Goal: Transaction & Acquisition: Purchase product/service

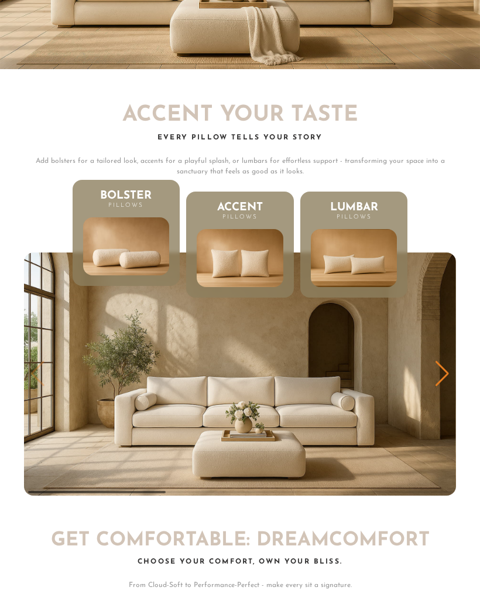
scroll to position [4427, 0]
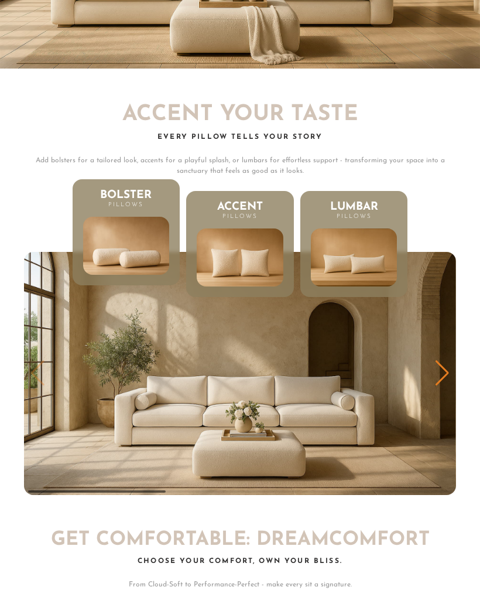
click at [450, 360] on div "Next slide" at bounding box center [443, 373] width 16 height 26
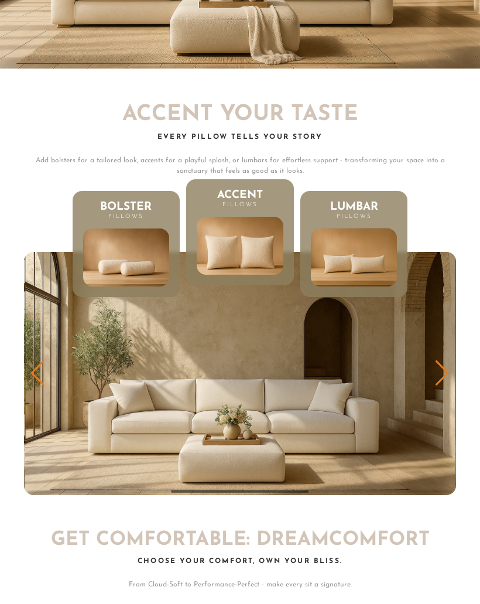
click at [447, 361] on div "Next slide" at bounding box center [443, 373] width 16 height 26
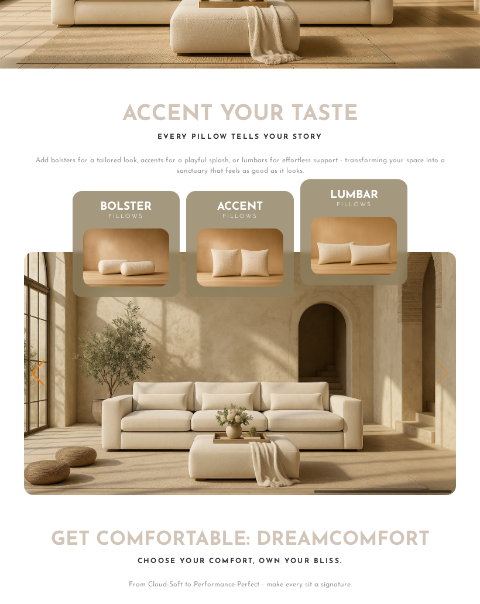
click at [456, 358] on img "3 / 3" at bounding box center [240, 373] width 432 height 243
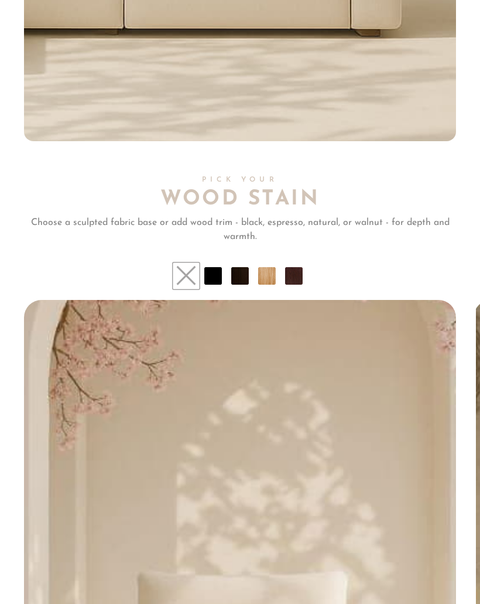
scroll to position [7128, 0]
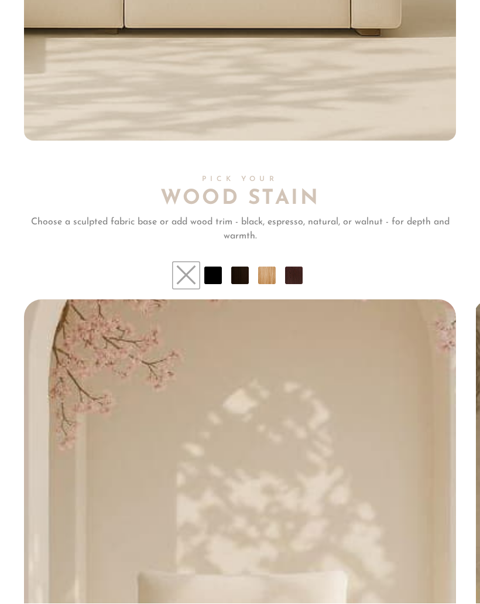
click at [302, 267] on li at bounding box center [294, 276] width 18 height 18
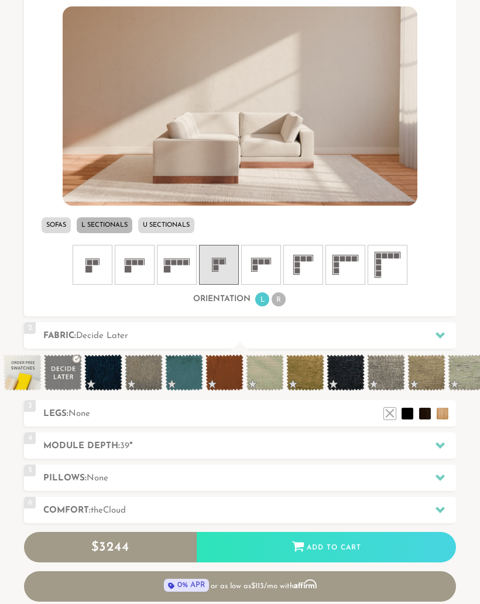
scroll to position [429, 0]
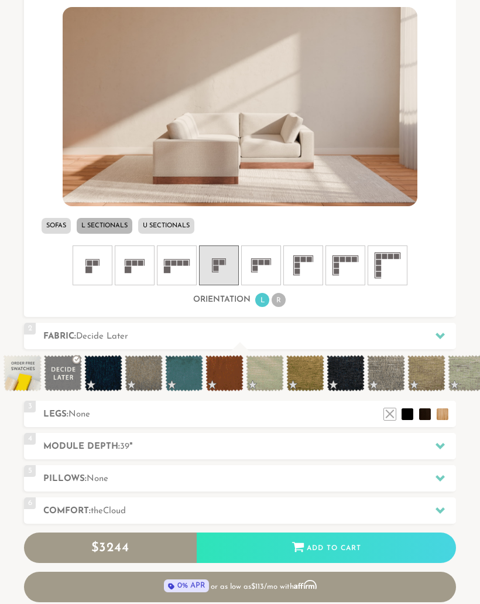
click at [304, 265] on icon at bounding box center [303, 265] width 35 height 35
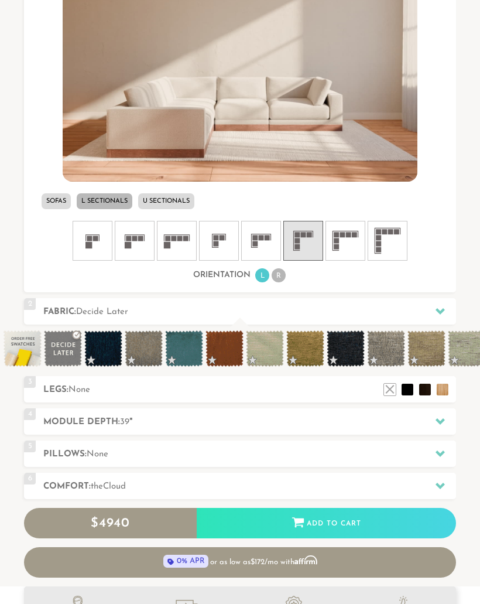
scroll to position [454, 0]
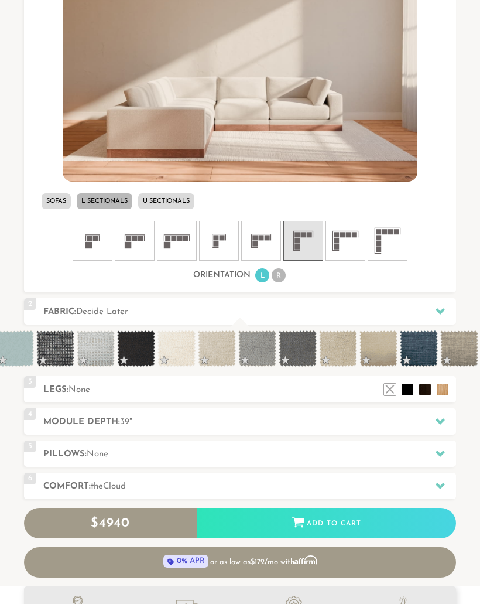
click at [324, 376] on div "3 Legs: None $0 $199 Nailheads:" at bounding box center [240, 389] width 432 height 26
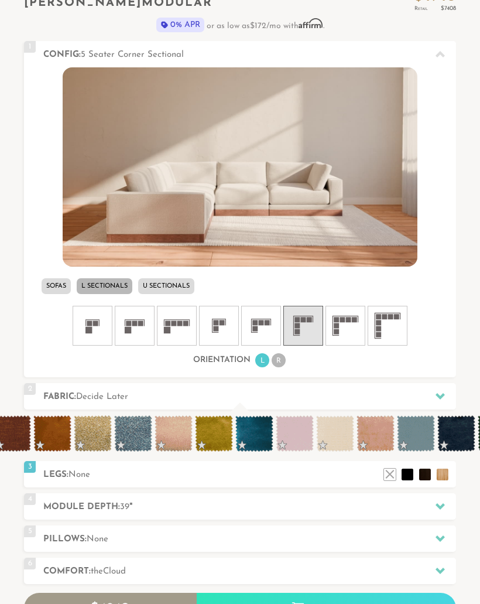
scroll to position [383, 0]
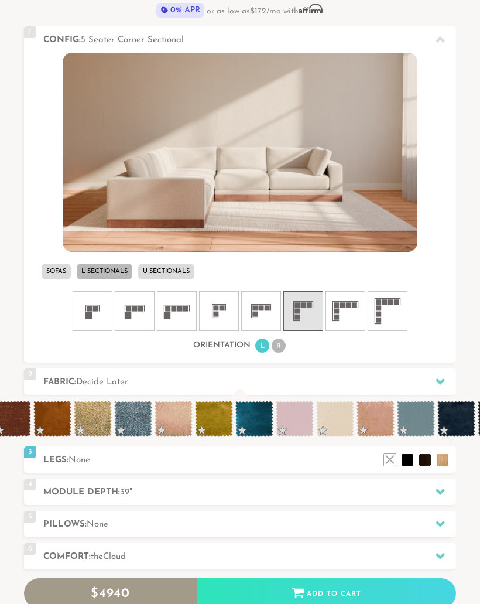
click at [195, 267] on li "U Sectionals" at bounding box center [166, 272] width 56 height 16
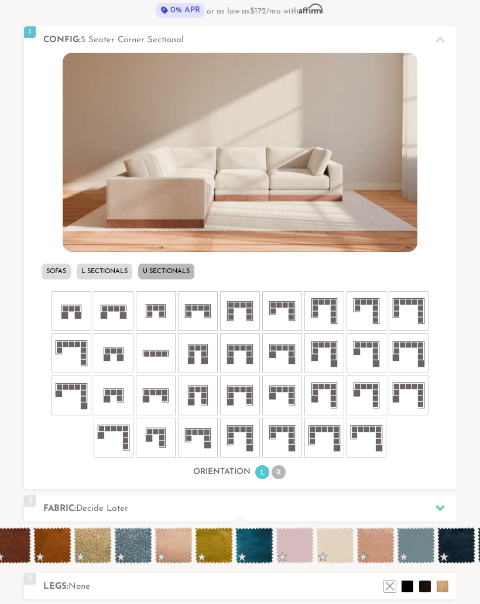
click at [247, 353] on rect at bounding box center [249, 354] width 5 height 5
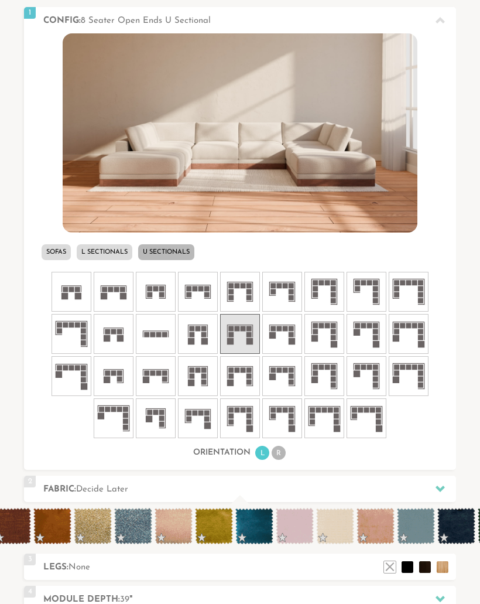
scroll to position [402, 0]
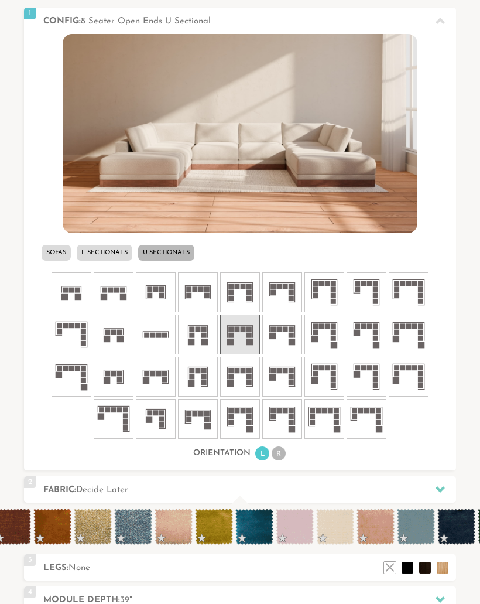
click at [302, 166] on img at bounding box center [240, 133] width 354 height 199
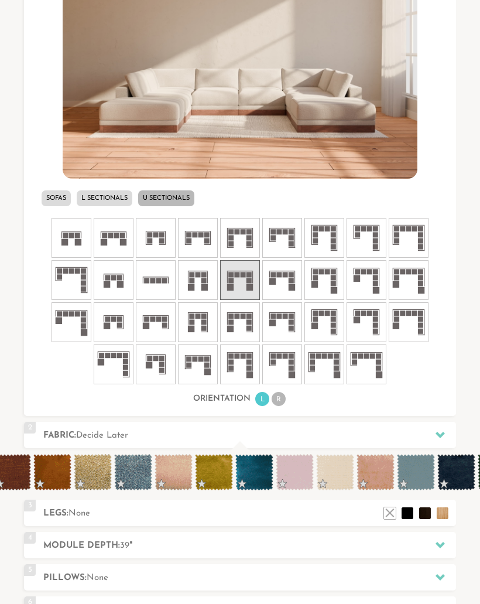
scroll to position [456, 0]
click at [137, 475] on span at bounding box center [133, 472] width 38 height 36
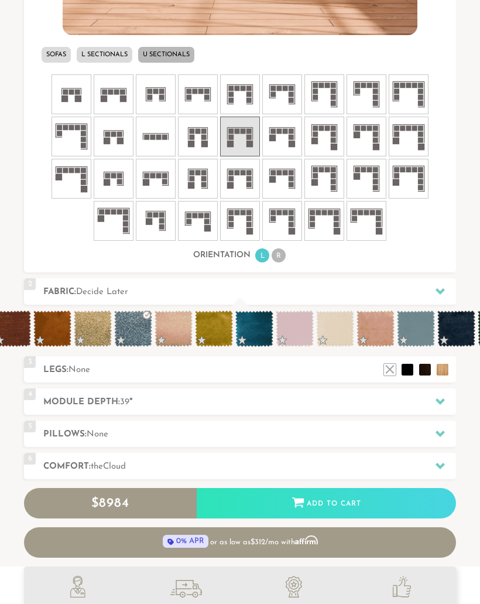
scroll to position [601, 0]
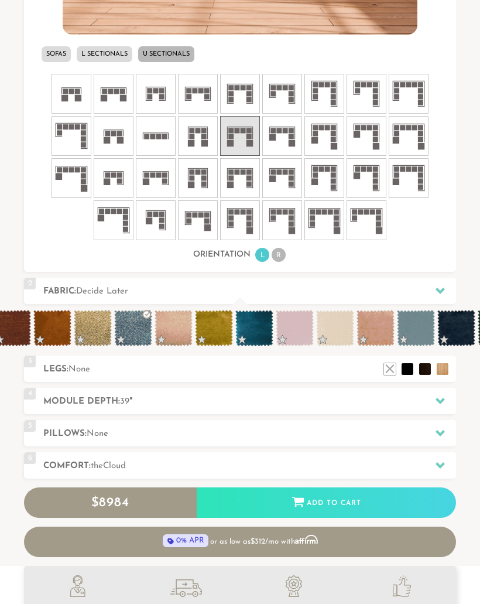
click at [301, 331] on span at bounding box center [295, 328] width 38 height 36
click at [339, 328] on span at bounding box center [335, 328] width 38 height 36
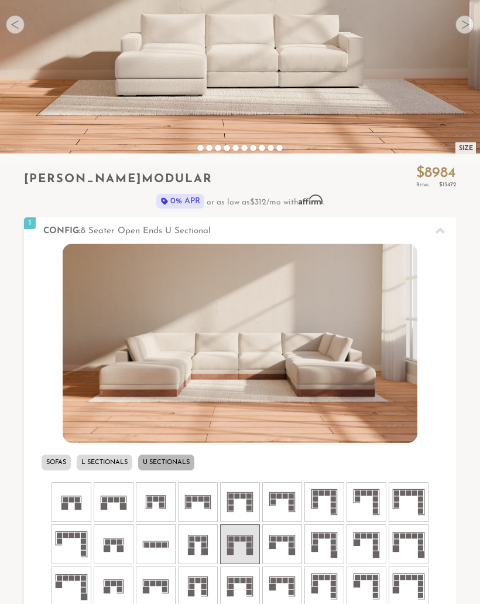
scroll to position [192, 0]
click at [440, 234] on icon at bounding box center [440, 231] width 9 height 9
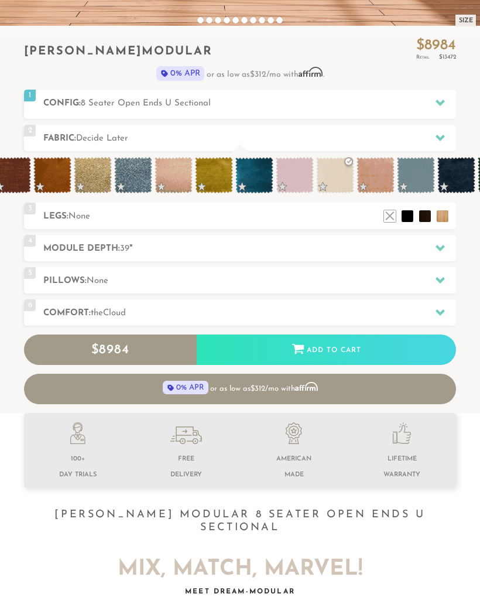
scroll to position [318, 0]
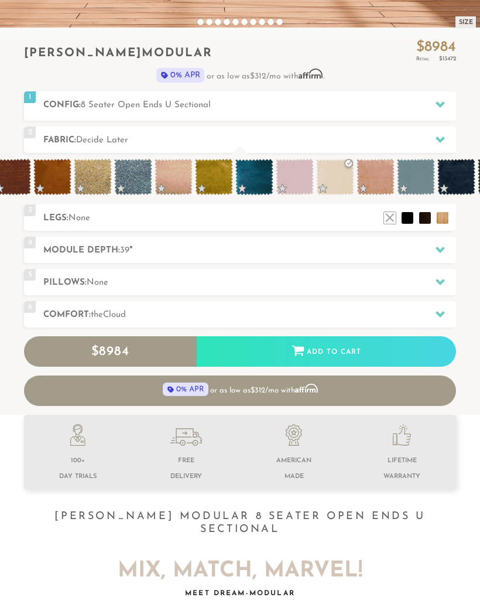
click at [169, 279] on h2 "Pillows: None" at bounding box center [249, 282] width 413 height 13
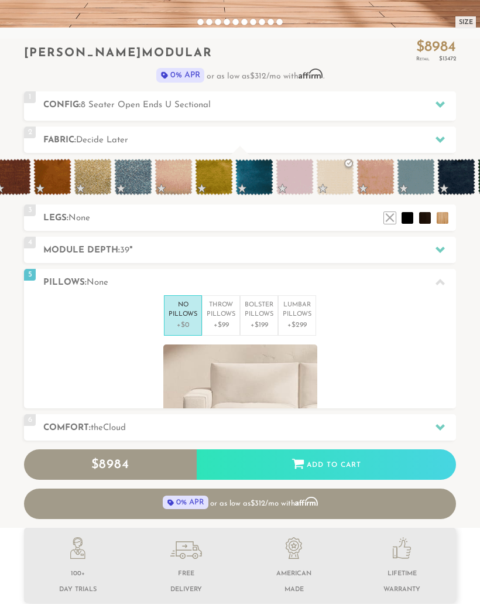
scroll to position [1, 1]
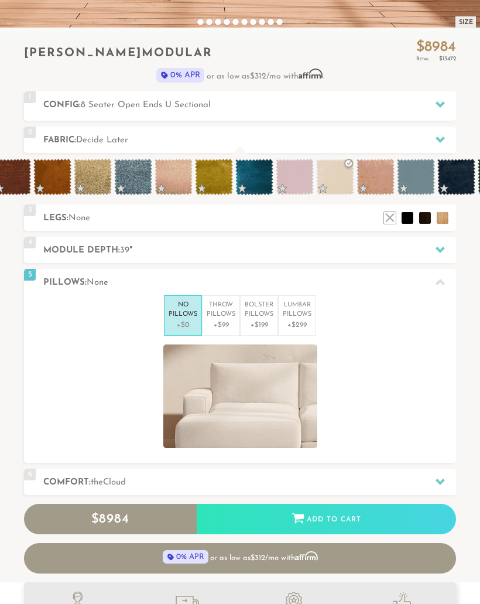
click at [225, 318] on p "Throw Pillows" at bounding box center [221, 310] width 29 height 19
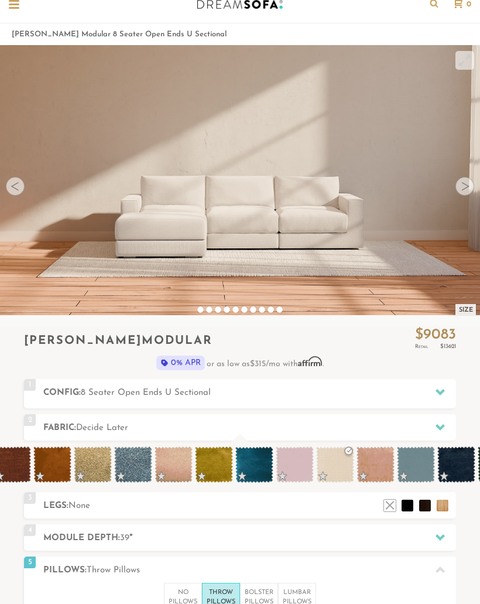
scroll to position [0, 0]
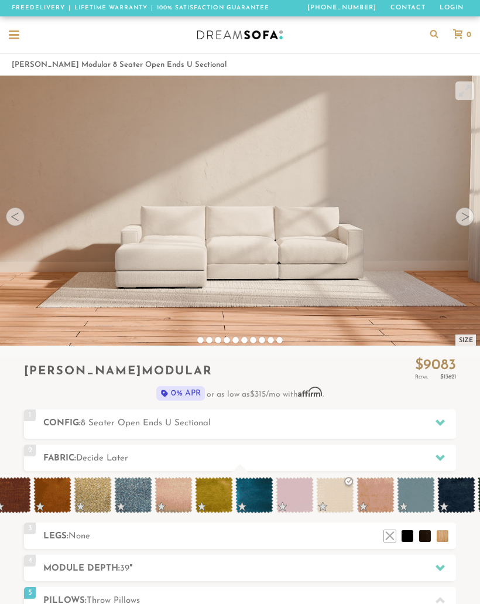
click at [461, 221] on div at bounding box center [465, 216] width 19 height 19
click at [469, 212] on div at bounding box center [465, 216] width 19 height 19
click at [461, 223] on div at bounding box center [465, 216] width 19 height 19
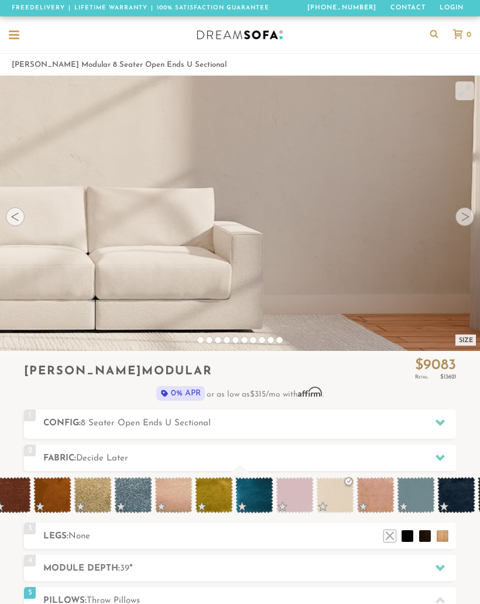
click at [467, 227] on video at bounding box center [18, 165] width 950 height 475
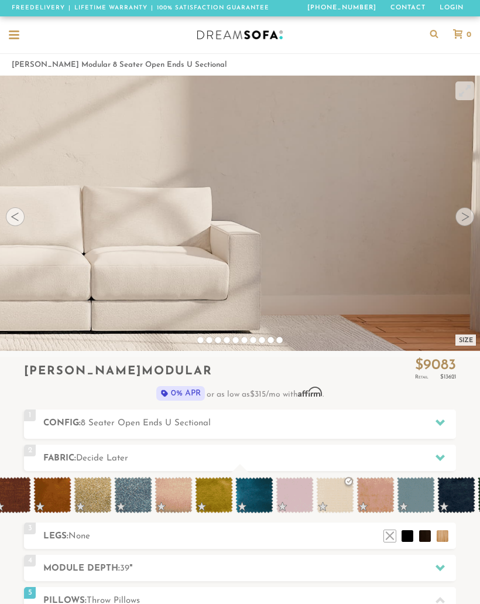
click at [459, 214] on div at bounding box center [465, 216] width 19 height 19
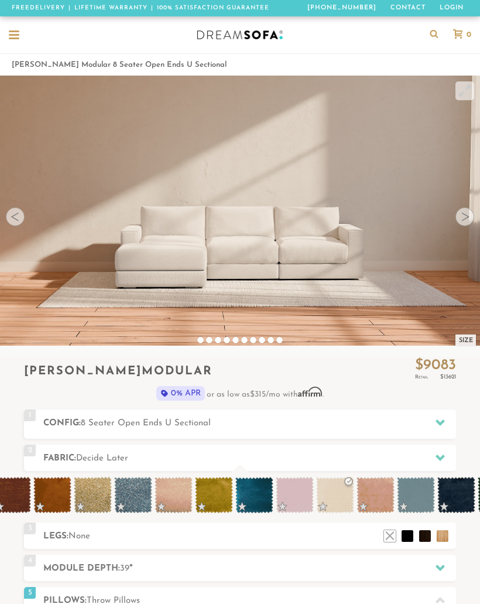
click at [23, 212] on div at bounding box center [15, 216] width 19 height 19
click at [25, 214] on video at bounding box center [240, 196] width 480 height 240
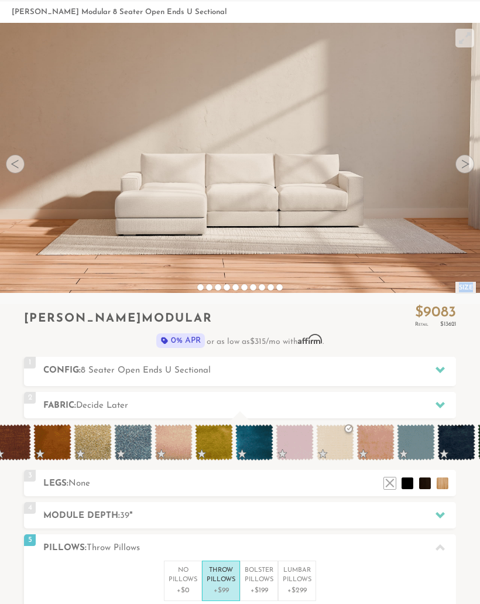
scroll to position [47, 0]
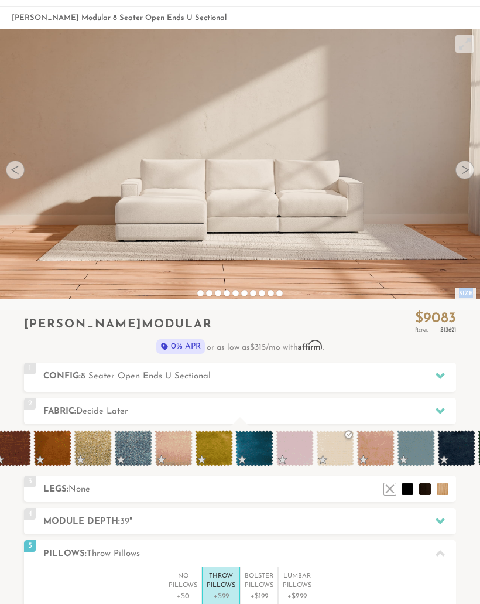
click at [356, 385] on div "1 Config: 8 Seater Open Ends U Sectional R" at bounding box center [240, 375] width 432 height 26
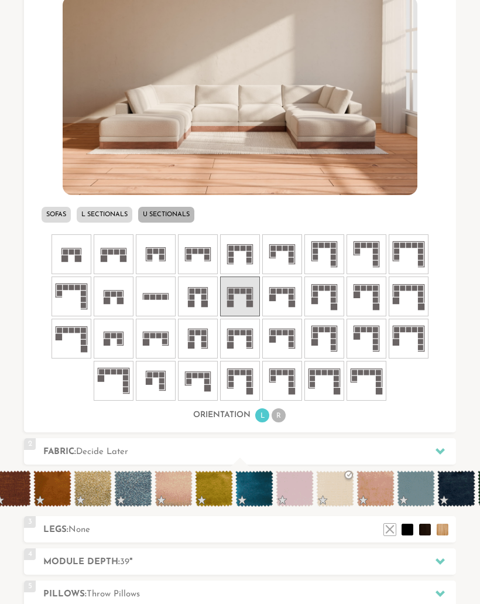
scroll to position [439, 0]
click at [260, 421] on li "L" at bounding box center [262, 416] width 14 height 14
click at [268, 418] on li "L" at bounding box center [262, 416] width 14 height 14
click at [285, 418] on li "R" at bounding box center [279, 416] width 14 height 14
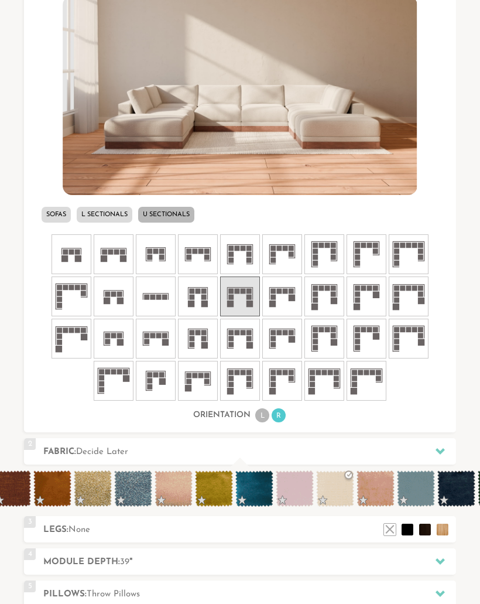
scroll to position [440, 0]
click at [286, 418] on li "R" at bounding box center [279, 415] width 14 height 14
click at [171, 452] on h2 "Fabric: Decide Later" at bounding box center [249, 451] width 413 height 13
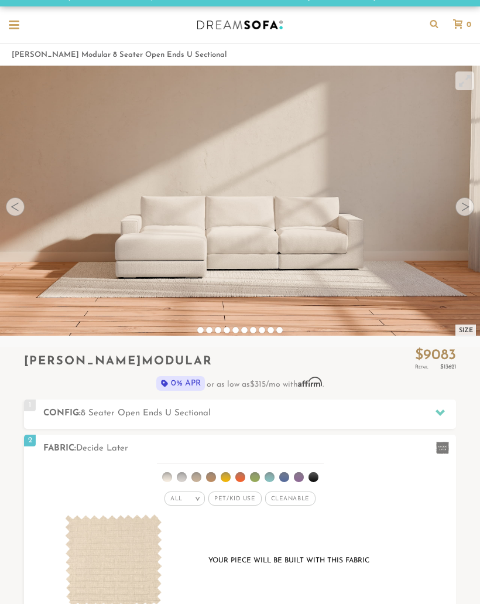
scroll to position [0, 0]
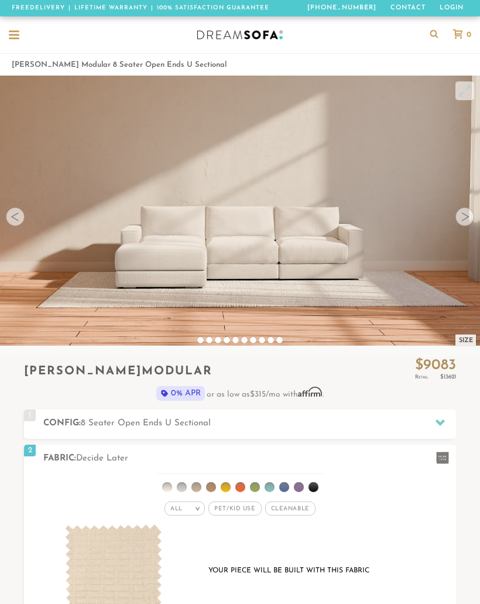
click at [330, 257] on video at bounding box center [240, 196] width 480 height 240
click at [25, 220] on video at bounding box center [240, 196] width 480 height 240
click at [25, 219] on video at bounding box center [240, 196] width 480 height 240
click at [322, 276] on video at bounding box center [240, 196] width 480 height 240
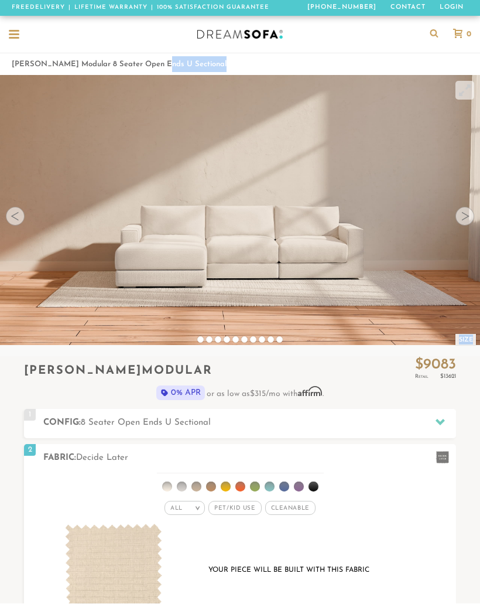
click at [187, 59] on ol "Landon Modular 8 Seater Open Ends U Sectional" at bounding box center [240, 65] width 457 height 16
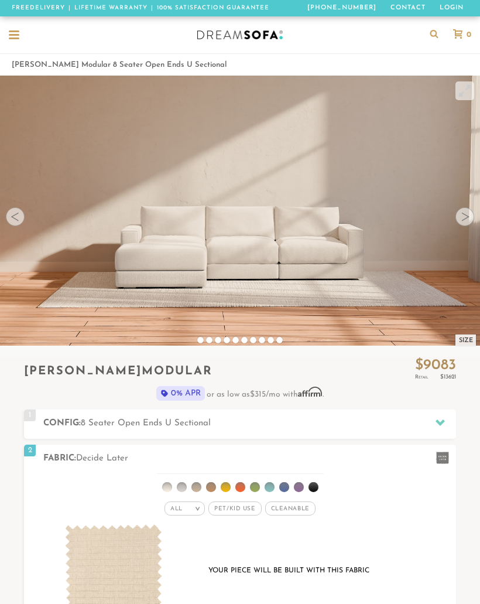
click at [465, 217] on div at bounding box center [465, 216] width 19 height 19
click at [465, 214] on div at bounding box center [465, 216] width 19 height 19
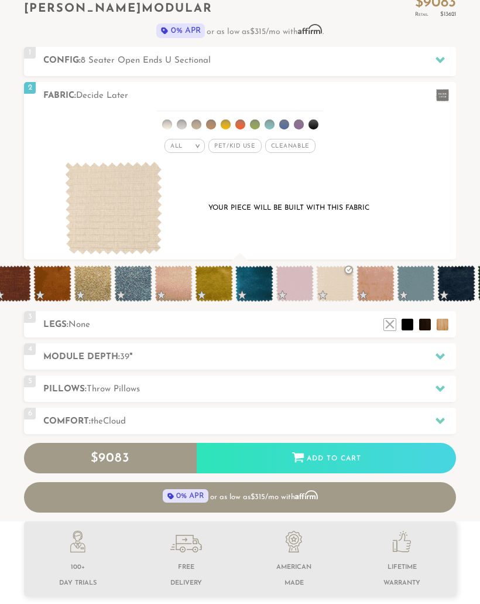
scroll to position [363, 0]
click at [434, 185] on div "Your piece will be built with this fabric" at bounding box center [240, 208] width 389 height 93
click at [345, 213] on div "Your piece will be built with this fabric" at bounding box center [289, 208] width 214 height 16
click at [288, 151] on span "Cleanable x" at bounding box center [290, 146] width 50 height 14
click at [240, 143] on span "Pet/Kid Use x" at bounding box center [230, 146] width 53 height 14
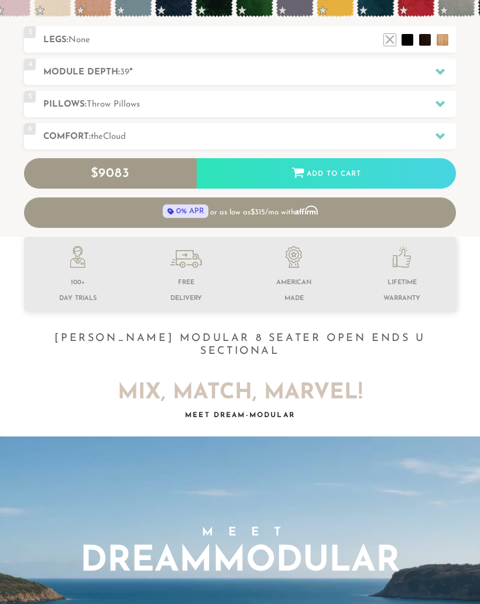
scroll to position [648, 0]
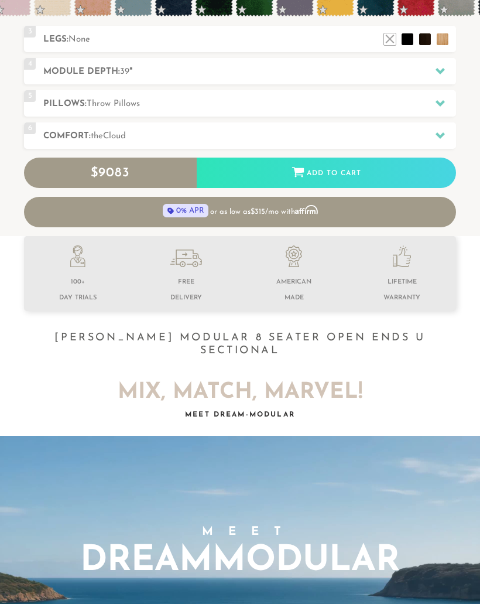
click at [371, 339] on h1 "Landon Modular 8 Seater Open Ends U Sectional" at bounding box center [240, 345] width 432 height 26
click at [393, 340] on h1 "Landon Modular 8 Seater Open Ends U Sectional" at bounding box center [240, 345] width 432 height 26
click at [423, 335] on h1 "Landon Modular 8 Seater Open Ends U Sectional" at bounding box center [240, 345] width 432 height 26
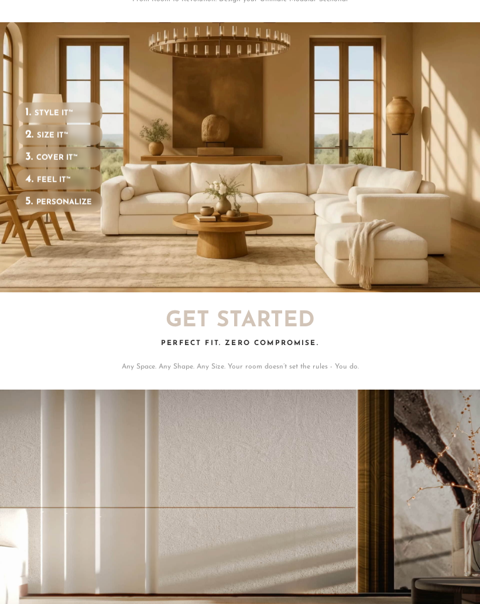
scroll to position [1522, 0]
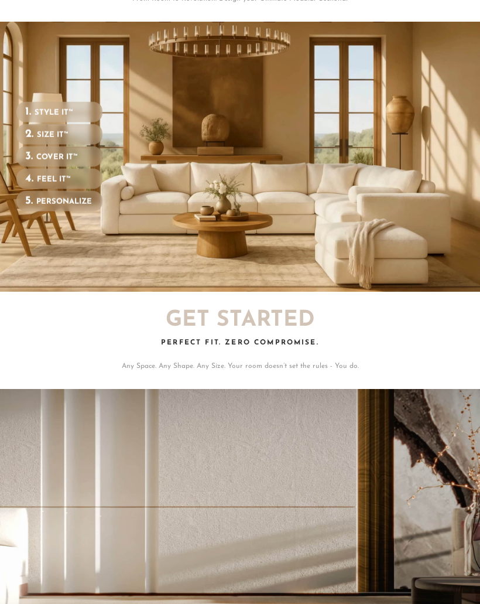
click at [271, 312] on h2 "Get Started" at bounding box center [240, 320] width 432 height 22
click at [271, 346] on div "Perfect Fit. Zero Compromise." at bounding box center [240, 350] width 432 height 22
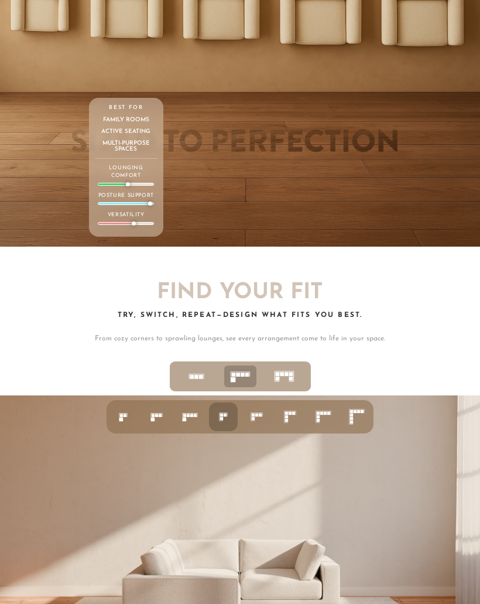
scroll to position [3289, 0]
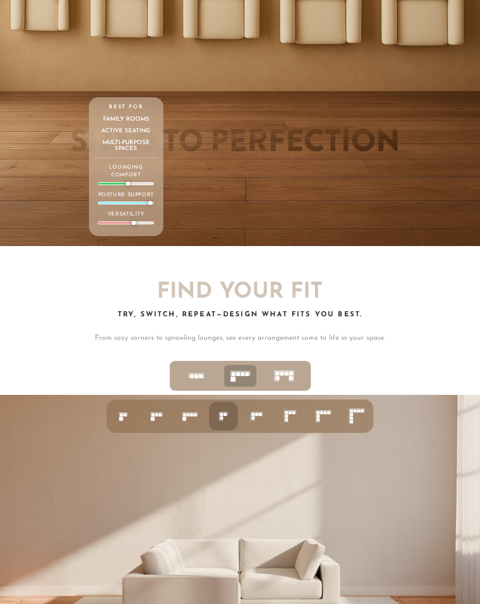
click at [294, 372] on rect at bounding box center [294, 376] width 1 height 9
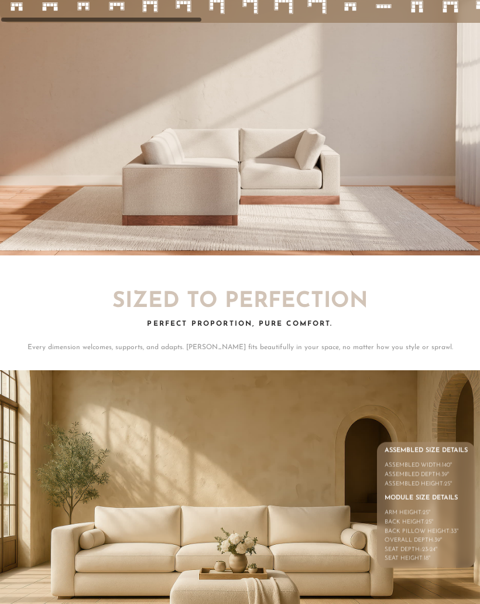
scroll to position [3725, 0]
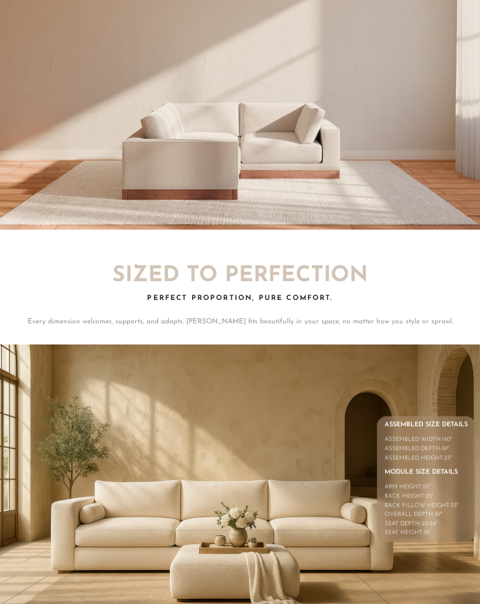
click at [289, 279] on div "Sized to Perfection Perfect Proportion, Pure Comfort. Every dimension welcomes,…" at bounding box center [240, 296] width 432 height 62
click at [299, 266] on h2 "Sized to Perfection" at bounding box center [240, 276] width 432 height 22
click at [328, 482] on img at bounding box center [240, 480] width 480 height 270
click at [302, 541] on img at bounding box center [240, 480] width 480 height 270
click at [328, 539] on img at bounding box center [240, 480] width 480 height 270
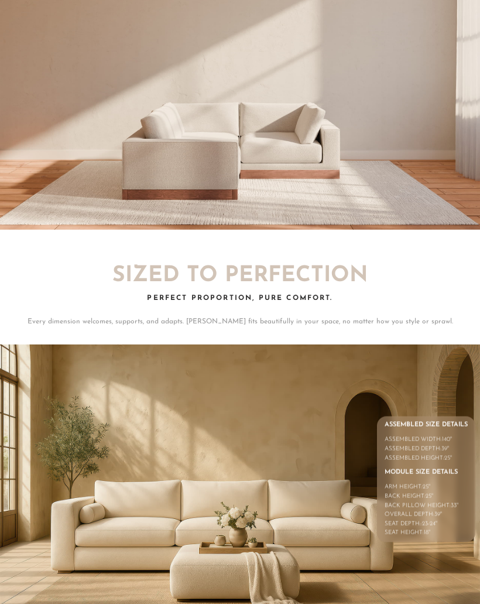
click at [446, 449] on div "Assembled Size Details Assembled Width: 140 " Assembled Depth: 39 " Assembled H…" at bounding box center [426, 480] width 83 height 117
click at [445, 454] on div "Assembled Height: 25 "" at bounding box center [426, 458] width 83 height 9
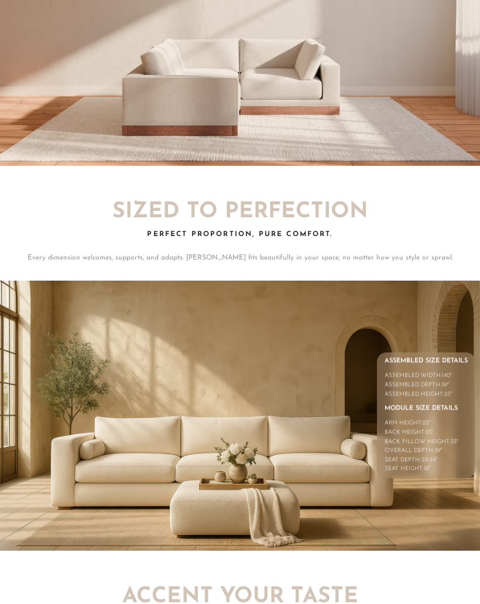
scroll to position [3783, 0]
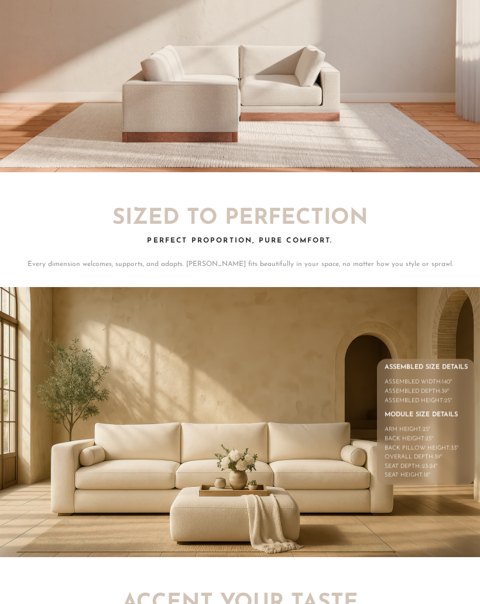
click at [437, 444] on div "Back Pillow Height: 33 "" at bounding box center [426, 448] width 83 height 9
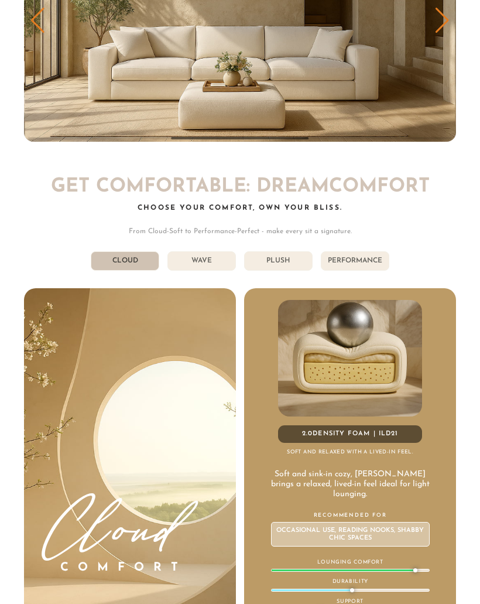
scroll to position [4620, 0]
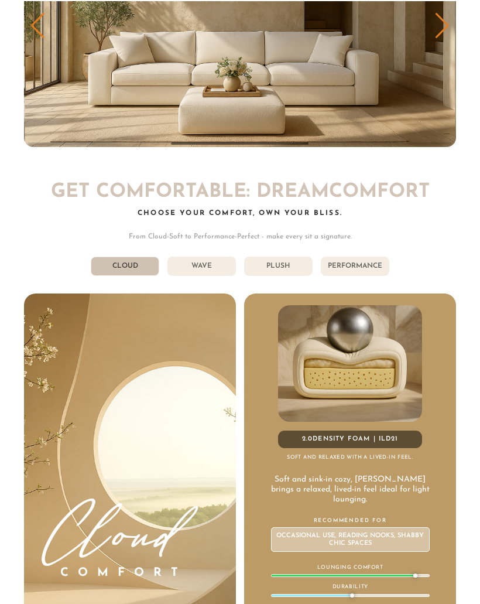
click at [223, 255] on li "Wave" at bounding box center [202, 264] width 69 height 19
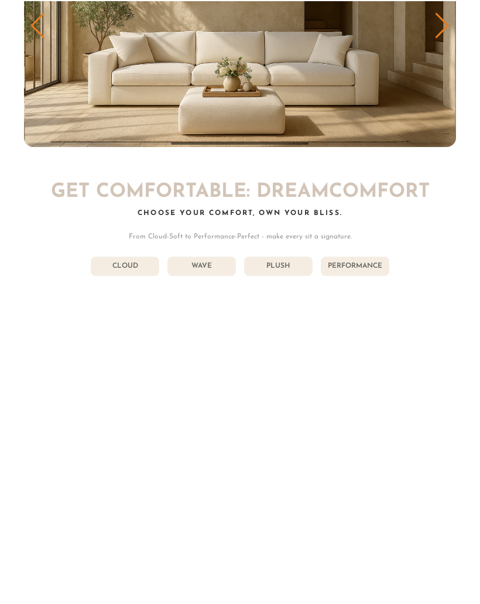
scroll to position [4619, 0]
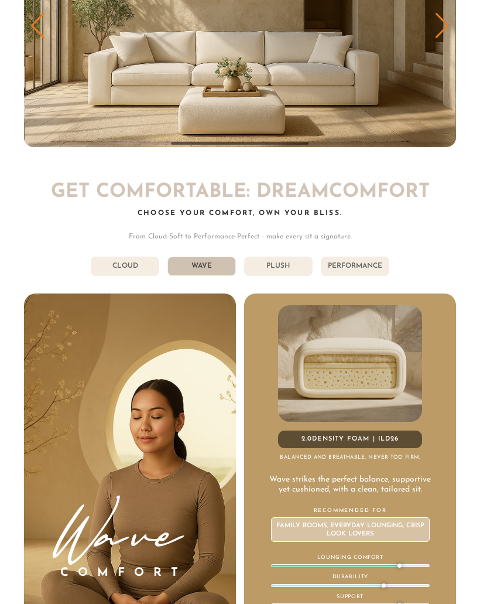
click at [289, 257] on li "Plush" at bounding box center [278, 266] width 69 height 19
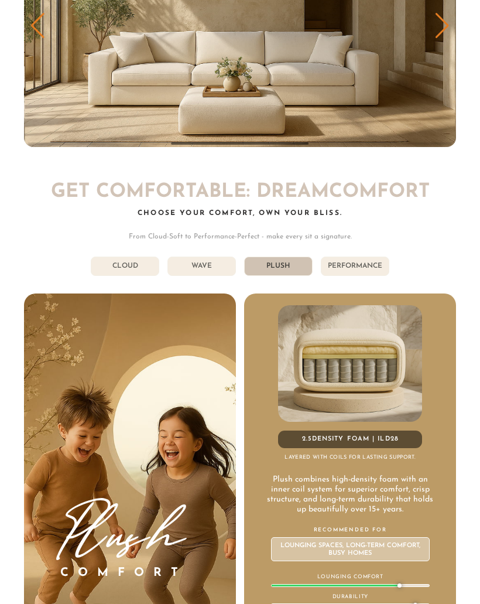
click at [380, 257] on li "Performance" at bounding box center [355, 266] width 69 height 19
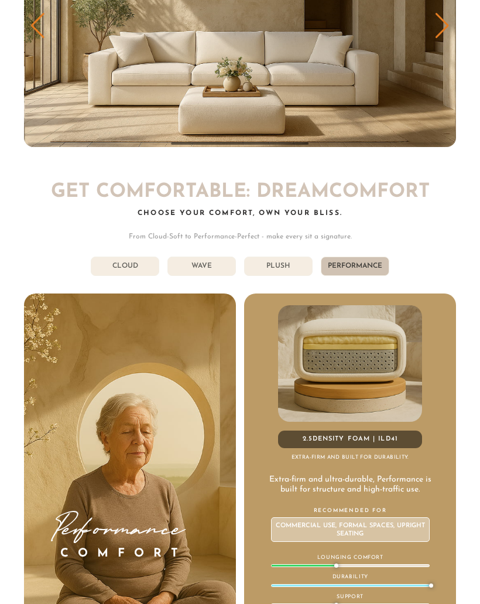
click at [289, 257] on li "Plush" at bounding box center [278, 266] width 69 height 19
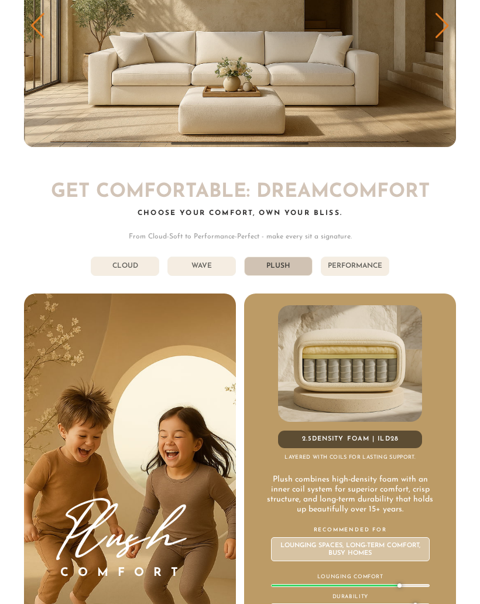
click at [206, 261] on li "Wave" at bounding box center [202, 266] width 69 height 19
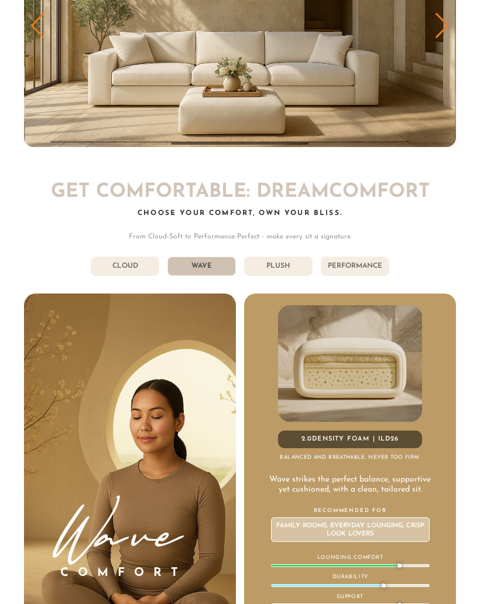
click at [138, 257] on li "Cloud" at bounding box center [125, 266] width 69 height 19
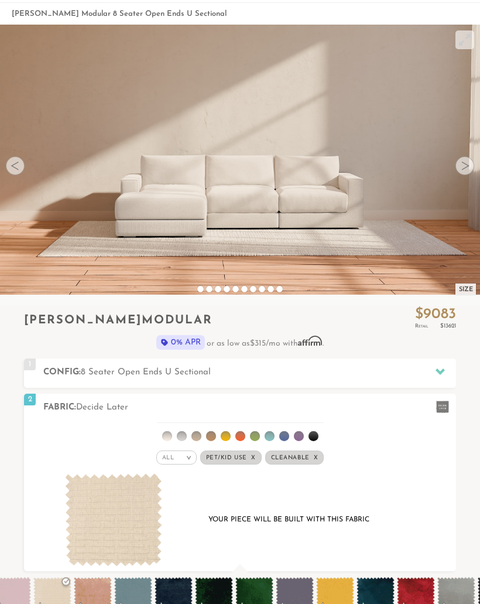
scroll to position [51, 0]
click at [417, 247] on video at bounding box center [240, 145] width 480 height 240
click at [417, 251] on video at bounding box center [240, 145] width 480 height 240
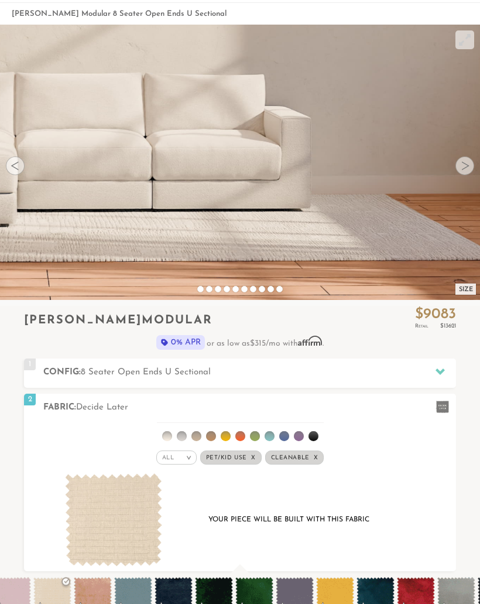
click at [424, 250] on video at bounding box center [80, 53] width 900 height 450
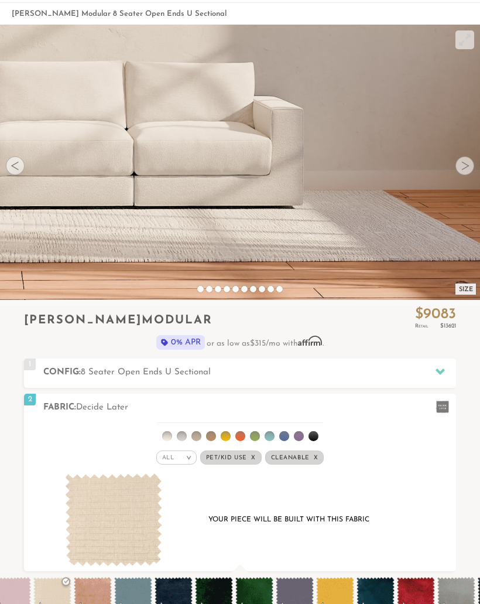
click at [435, 413] on div at bounding box center [440, 407] width 25 height 24
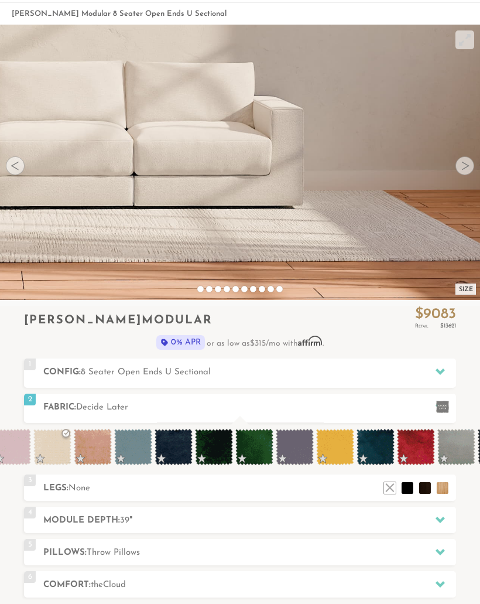
scroll to position [10997, 480]
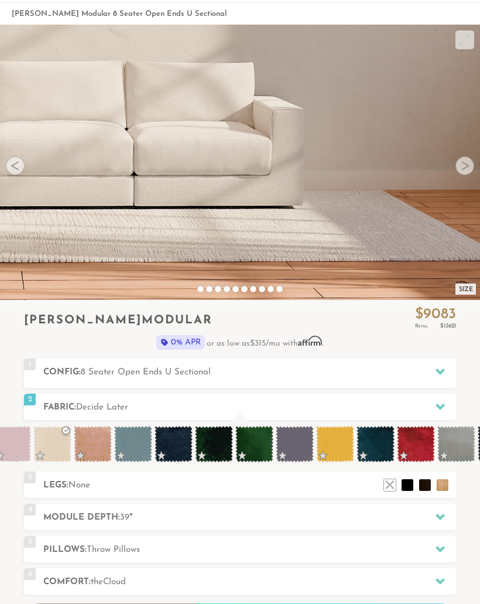
click at [289, 373] on h2 "Config: 8 Seater Open Ends U Sectional" at bounding box center [249, 372] width 413 height 13
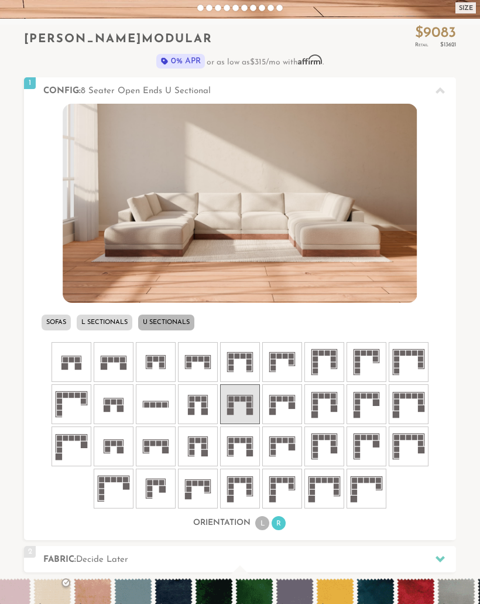
scroll to position [316, 0]
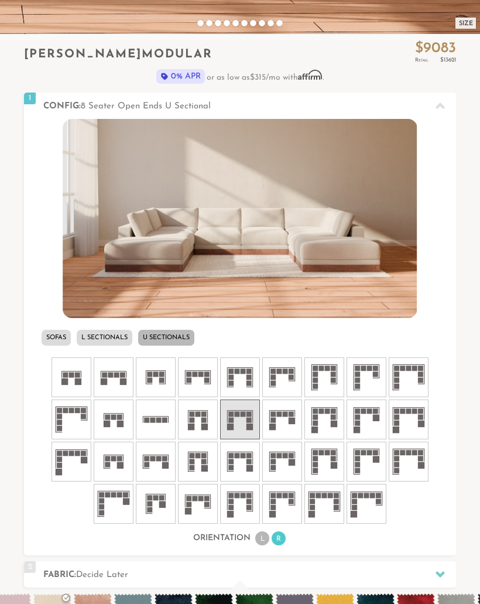
click at [180, 345] on li "U Sectionals" at bounding box center [166, 338] width 56 height 16
click at [249, 425] on rect at bounding box center [250, 427] width 6 height 6
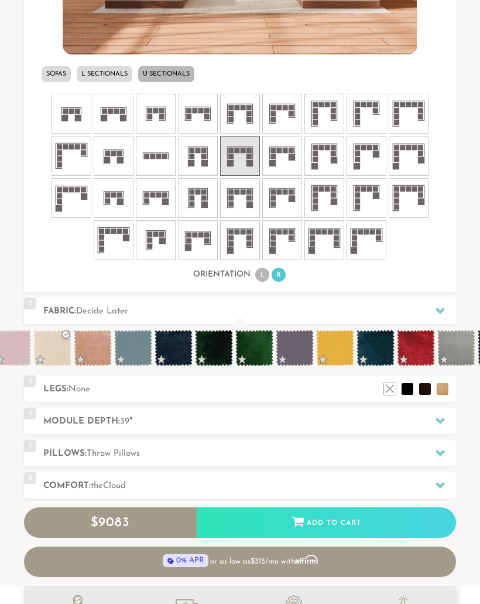
scroll to position [579, 0]
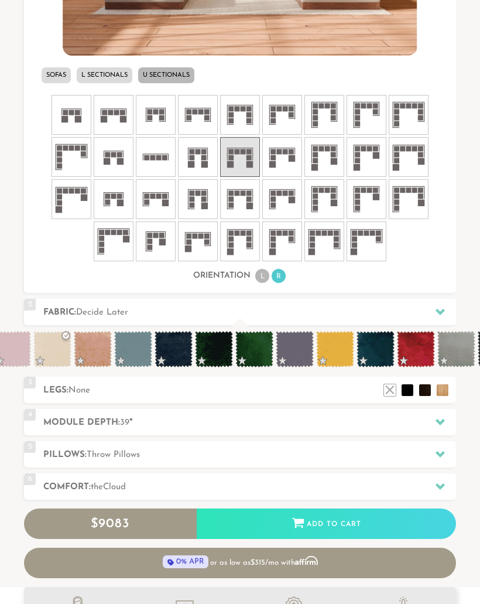
click at [260, 358] on span at bounding box center [255, 349] width 38 height 36
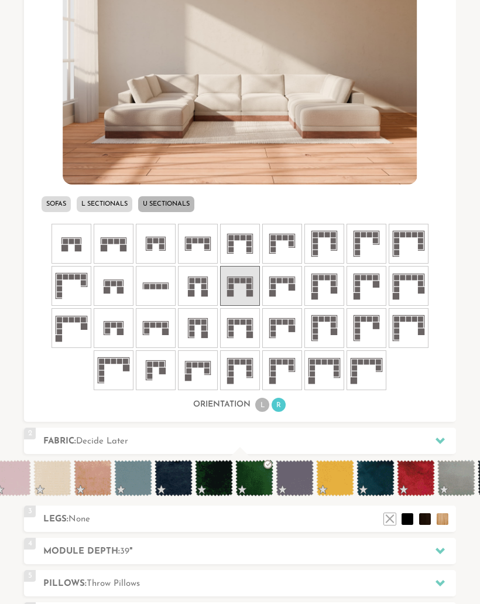
scroll to position [451, 0]
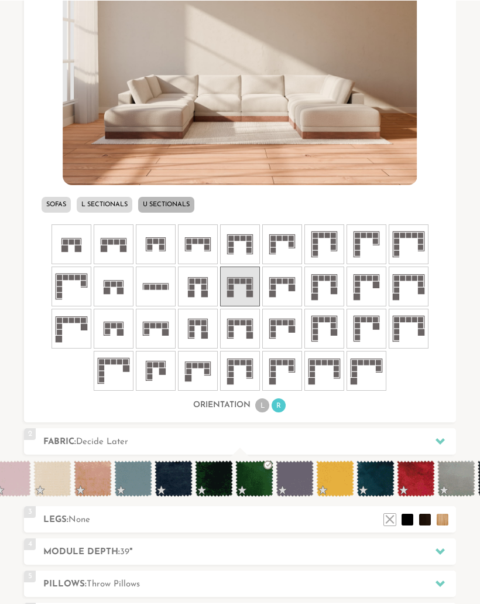
click at [199, 244] on icon at bounding box center [197, 243] width 35 height 35
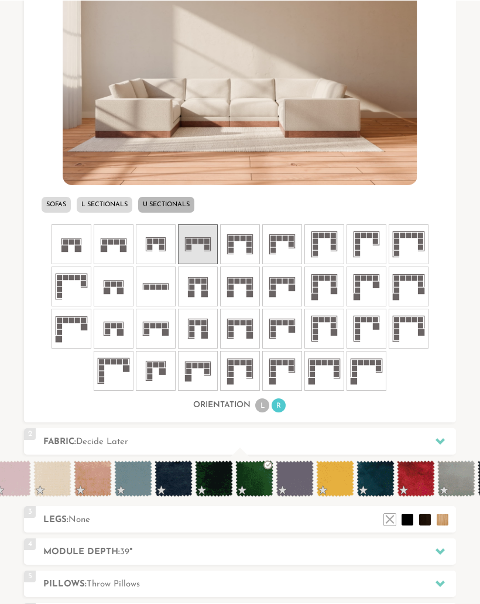
scroll to position [450, 0]
click at [109, 252] on icon at bounding box center [113, 244] width 35 height 35
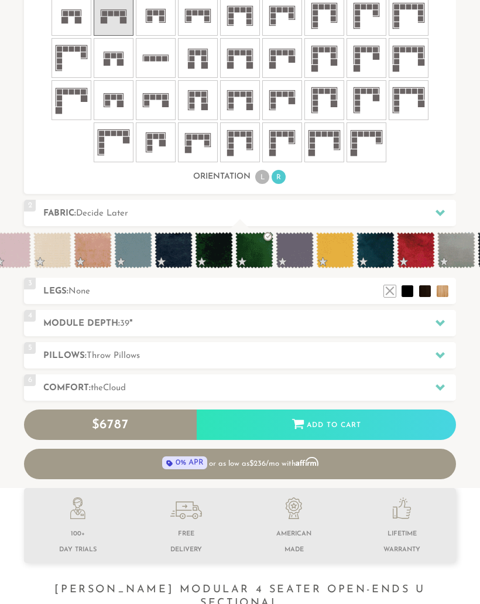
scroll to position [669, 0]
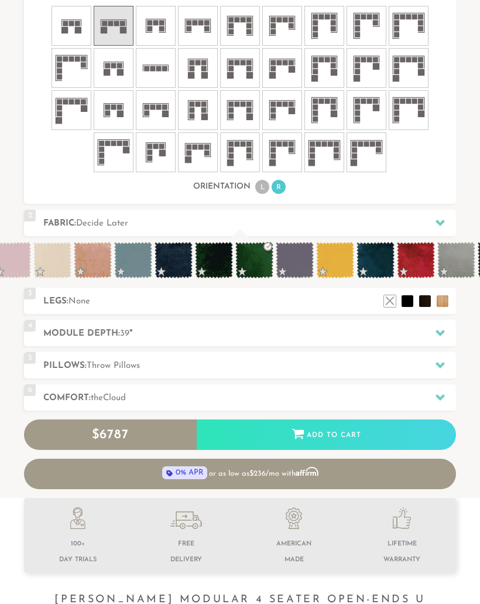
click at [134, 400] on h2 "Comfort: the Cloud" at bounding box center [249, 397] width 413 height 13
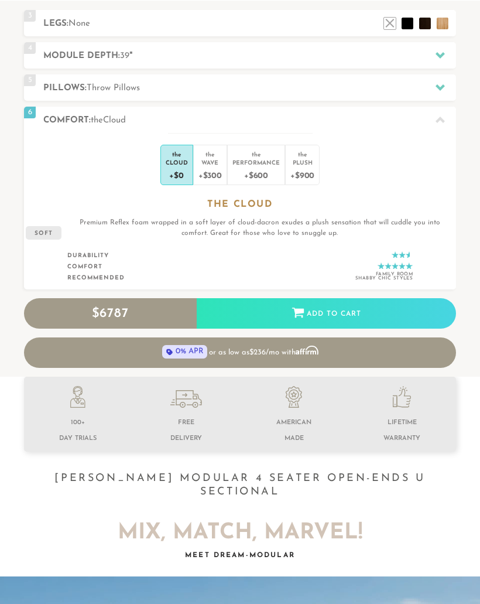
scroll to position [513, 0]
click at [258, 165] on div "Performance" at bounding box center [256, 162] width 47 height 8
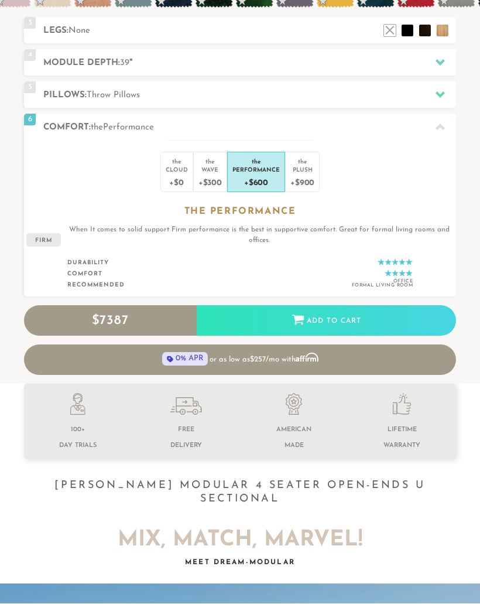
scroll to position [506, 0]
click at [425, 293] on div "the Cloud +$0 the Wave +$300 the Performance +$600 the Plush +$900 the PERFORMA…" at bounding box center [240, 218] width 432 height 157
click at [376, 320] on div "Add to Cart" at bounding box center [327, 321] width 260 height 32
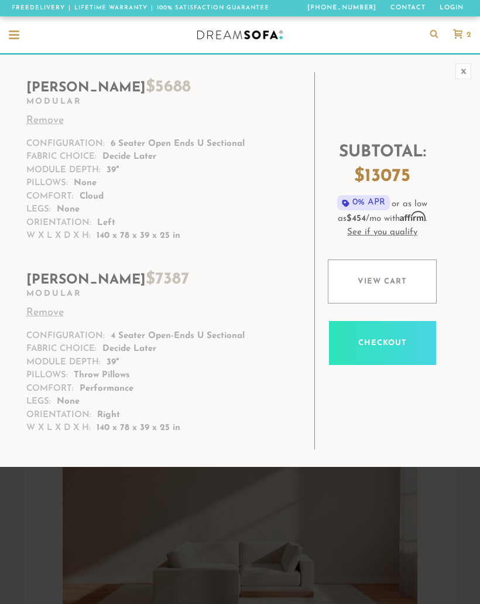
scroll to position [11254, 480]
click at [412, 280] on link "View cart" at bounding box center [382, 282] width 109 height 44
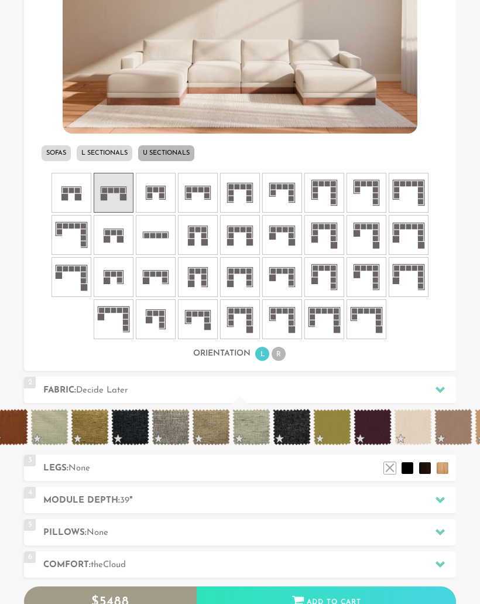
scroll to position [0, 216]
click at [207, 427] on span at bounding box center [211, 427] width 38 height 36
click at [209, 426] on span at bounding box center [211, 427] width 38 height 36
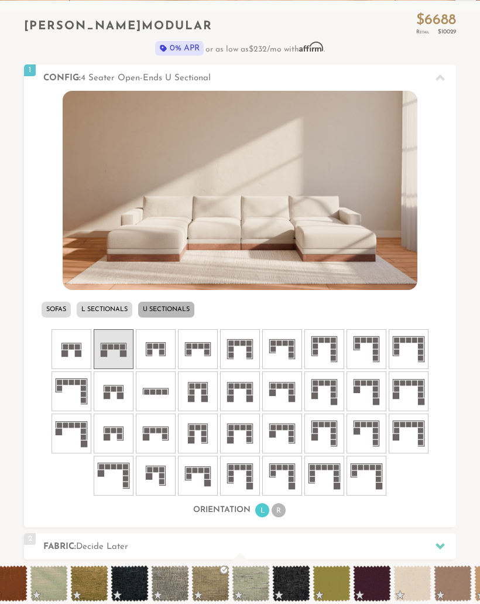
scroll to position [347, 0]
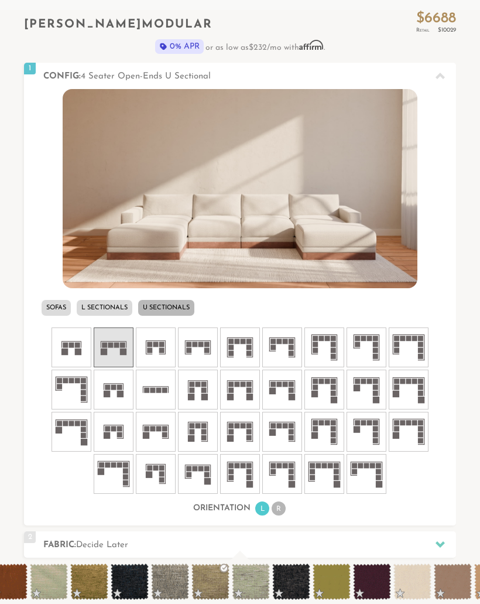
click at [379, 220] on img at bounding box center [240, 188] width 354 height 199
click at [336, 232] on img at bounding box center [240, 188] width 354 height 199
click at [336, 231] on img at bounding box center [240, 188] width 354 height 199
click at [185, 307] on li "U Sectionals" at bounding box center [166, 308] width 56 height 16
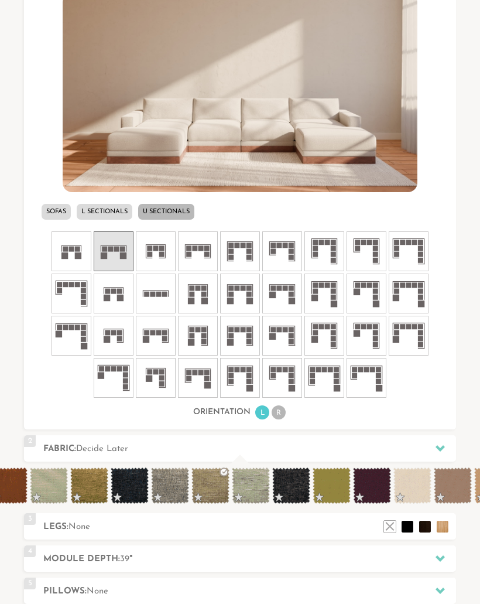
scroll to position [443, 0]
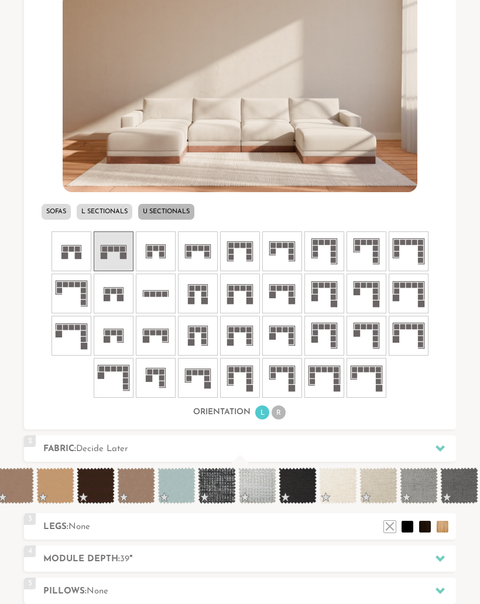
click at [282, 521] on h2 "Legs: None" at bounding box center [249, 526] width 413 height 13
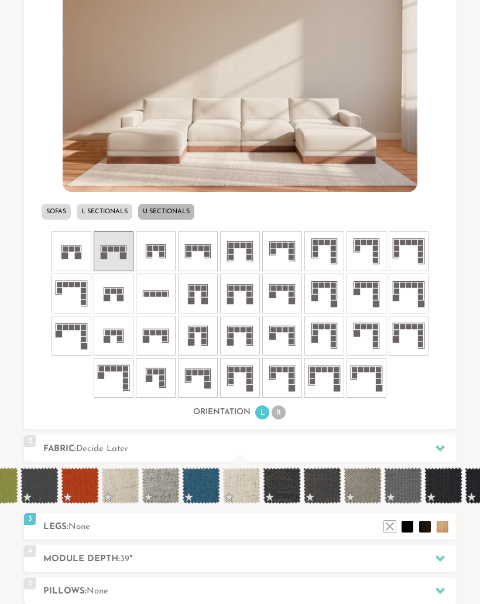
scroll to position [0, 4876]
click at [238, 489] on span at bounding box center [240, 486] width 38 height 36
click at [394, 524] on li at bounding box center [390, 527] width 12 height 12
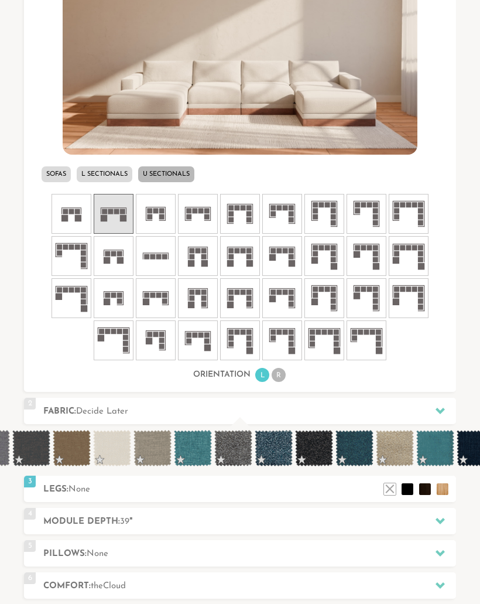
scroll to position [480, 0]
click at [398, 452] on span at bounding box center [395, 448] width 38 height 36
click at [445, 490] on li at bounding box center [443, 489] width 12 height 12
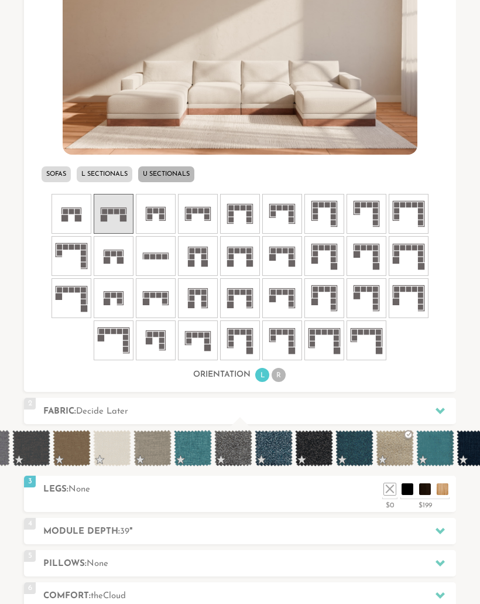
scroll to position [11390, 480]
click at [425, 507] on div "$199" at bounding box center [425, 504] width 49 height 11
click at [429, 492] on li at bounding box center [426, 489] width 12 height 12
click at [411, 487] on li at bounding box center [408, 489] width 12 height 12
click at [445, 487] on li at bounding box center [443, 489] width 12 height 12
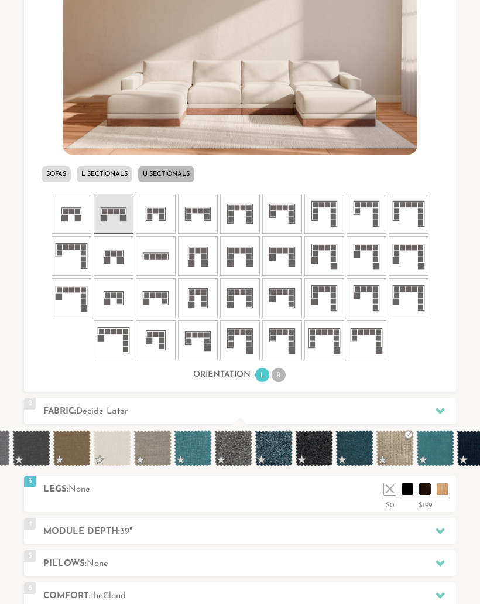
click at [400, 451] on span at bounding box center [395, 448] width 38 height 36
click at [402, 454] on span at bounding box center [395, 448] width 38 height 36
click at [401, 454] on span at bounding box center [395, 448] width 38 height 36
click at [404, 454] on span at bounding box center [395, 448] width 38 height 36
click at [291, 567] on h2 "Pillows: None" at bounding box center [249, 563] width 413 height 13
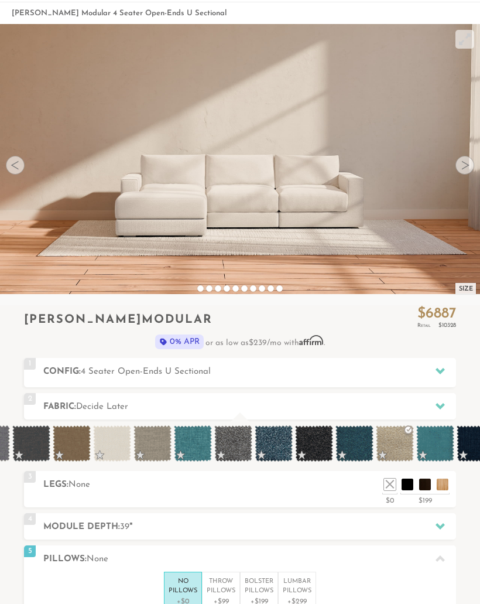
scroll to position [40, 0]
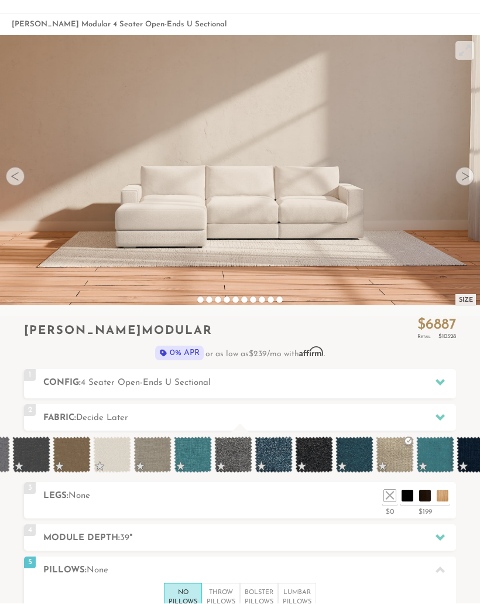
click at [248, 503] on div "3 Legs: None $0 $199 Nailheads:" at bounding box center [240, 501] width 432 height 36
click at [429, 497] on li at bounding box center [426, 496] width 12 height 12
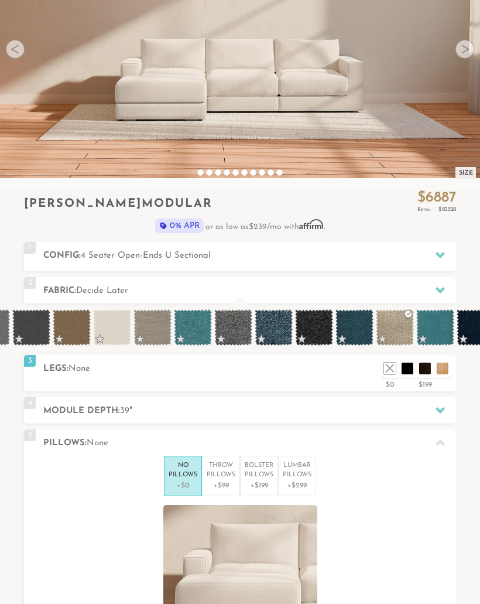
scroll to position [178, 0]
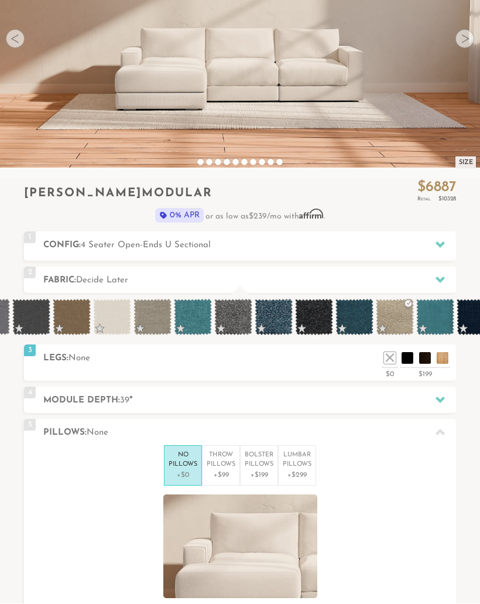
click at [224, 470] on p "+$99" at bounding box center [221, 475] width 29 height 11
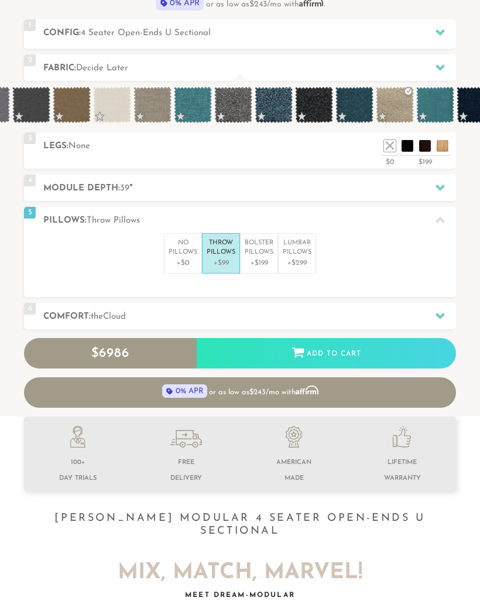
scroll to position [387, 0]
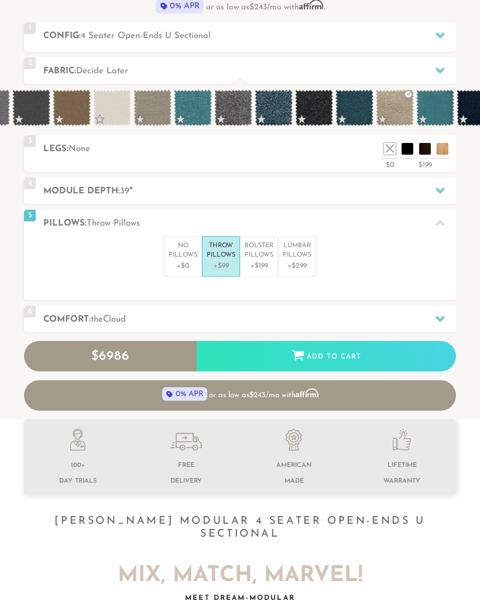
click at [370, 352] on div "Add to Cart" at bounding box center [327, 357] width 260 height 32
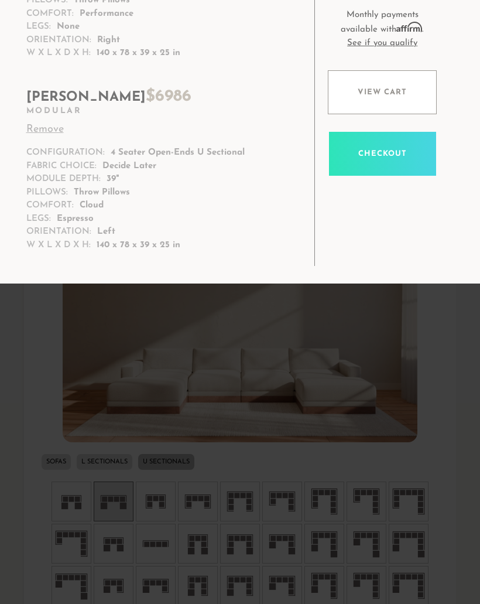
scroll to position [226, 0]
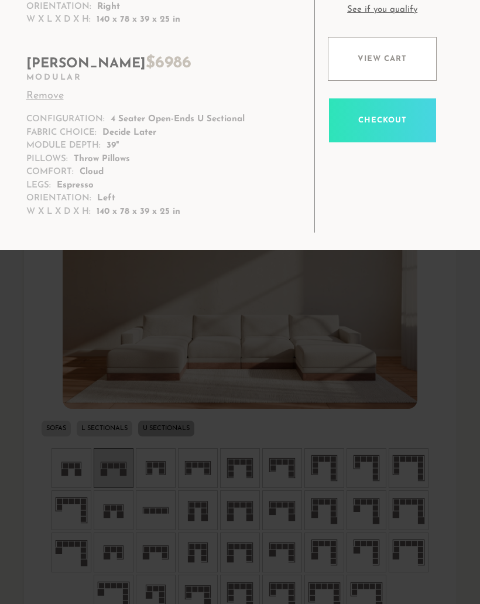
click at [411, 61] on link "View cart" at bounding box center [382, 59] width 109 height 44
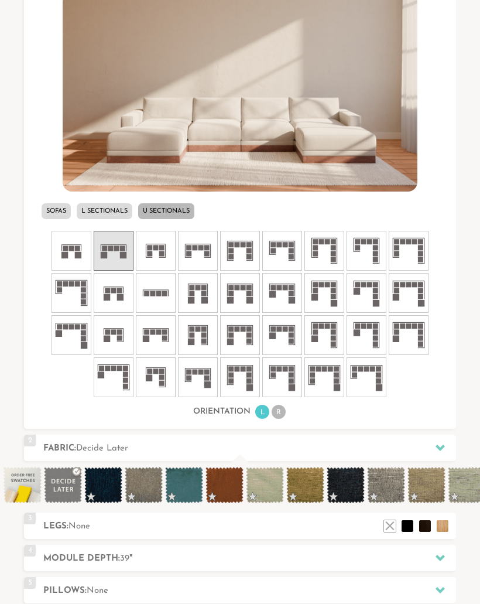
scroll to position [448, 0]
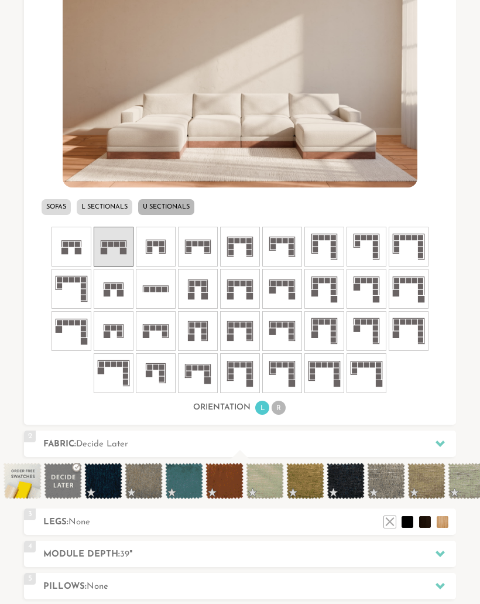
click at [104, 485] on span at bounding box center [103, 481] width 38 height 36
click at [102, 481] on span at bounding box center [103, 481] width 38 height 36
click at [105, 488] on span at bounding box center [103, 481] width 38 height 36
click at [104, 488] on span at bounding box center [103, 481] width 38 height 36
click at [107, 480] on span at bounding box center [103, 481] width 38 height 36
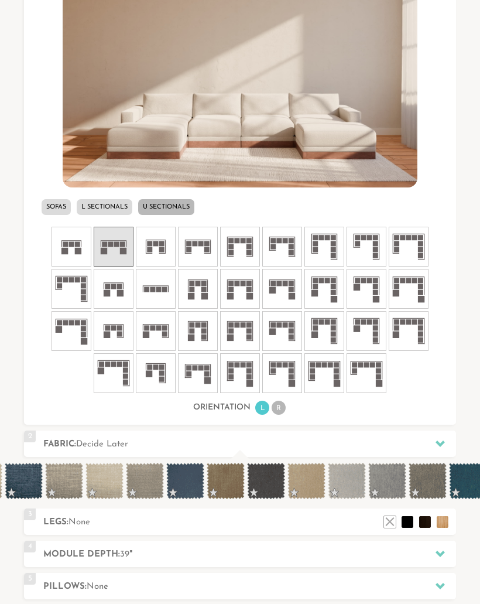
scroll to position [0, 1213]
click at [188, 485] on span at bounding box center [184, 481] width 38 height 36
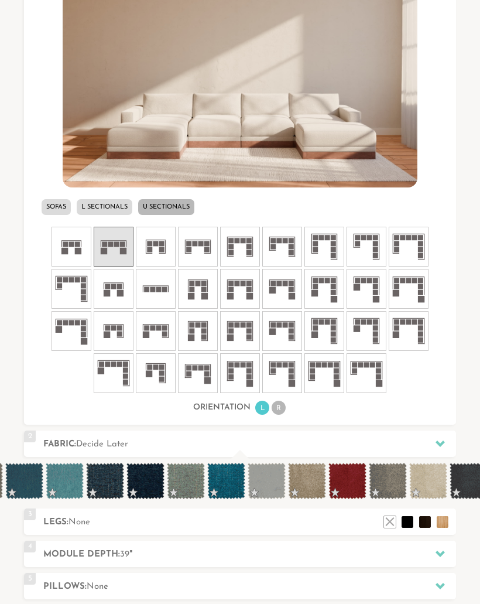
scroll to position [0, 1643]
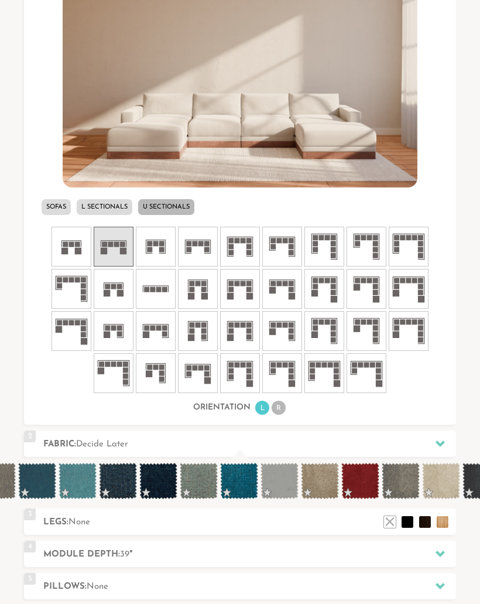
click at [44, 485] on span at bounding box center [37, 481] width 38 height 36
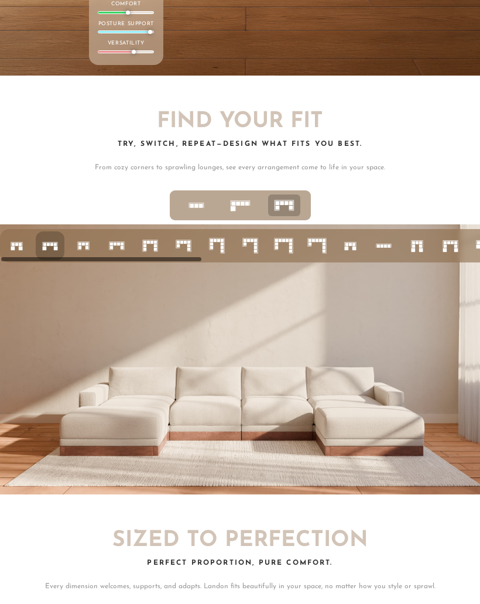
scroll to position [3736, 0]
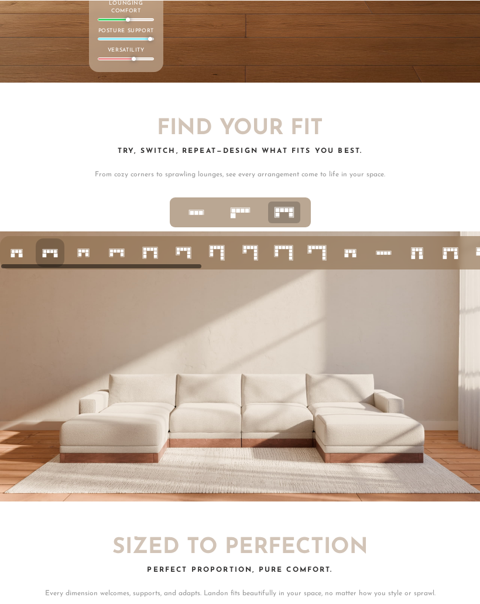
click at [282, 424] on img at bounding box center [240, 366] width 480 height 270
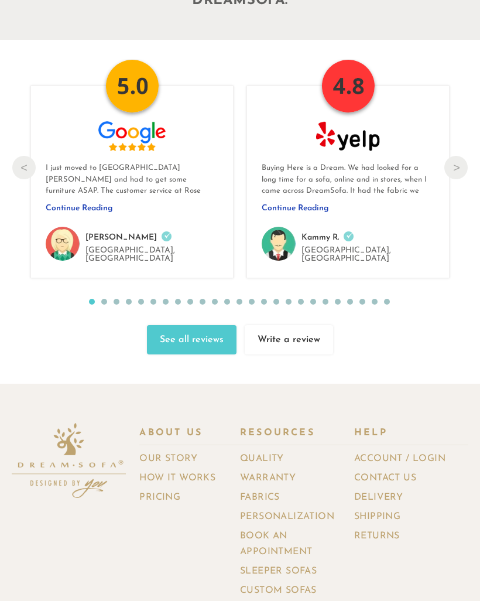
scroll to position [10771, 0]
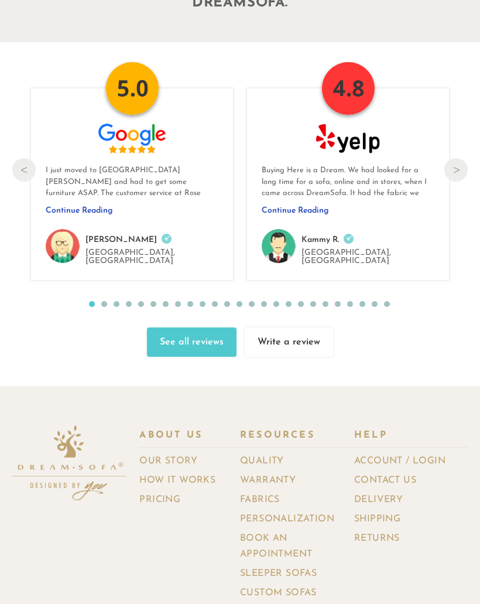
click at [425, 473] on link "Contact Us" at bounding box center [389, 481] width 71 height 17
